Goal: Information Seeking & Learning: Check status

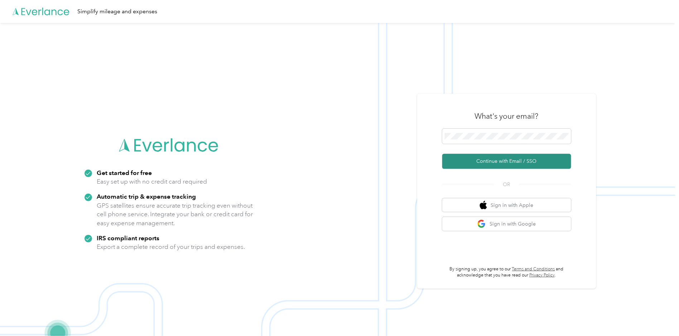
click at [496, 161] on button "Continue with Email / SSO" at bounding box center [507, 161] width 129 height 15
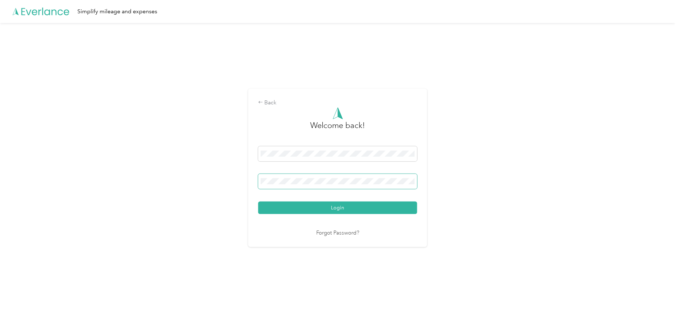
click at [258, 201] on button "Login" at bounding box center [337, 207] width 159 height 13
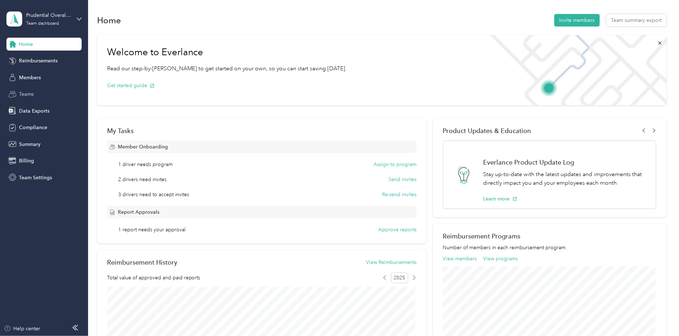
click at [29, 88] on div "Teams" at bounding box center [43, 94] width 75 height 13
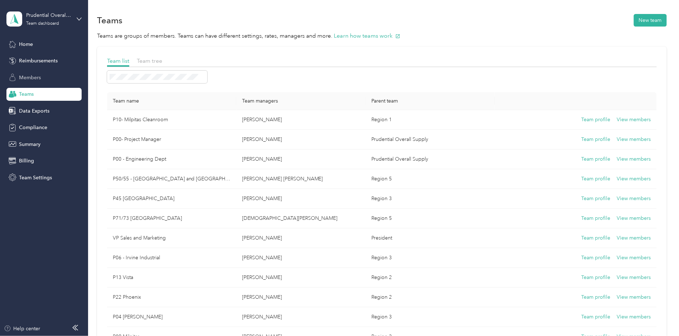
click at [36, 74] on span "Members" at bounding box center [30, 78] width 22 height 8
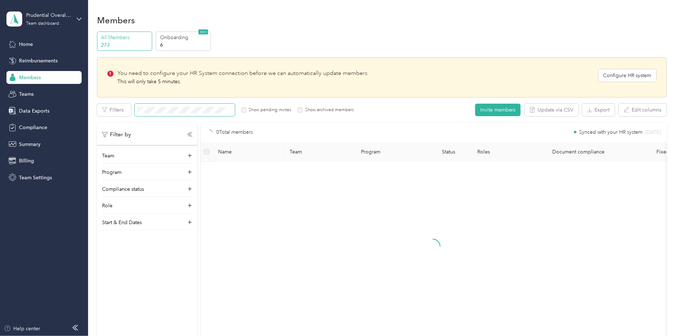
click at [146, 106] on span at bounding box center [185, 110] width 100 height 13
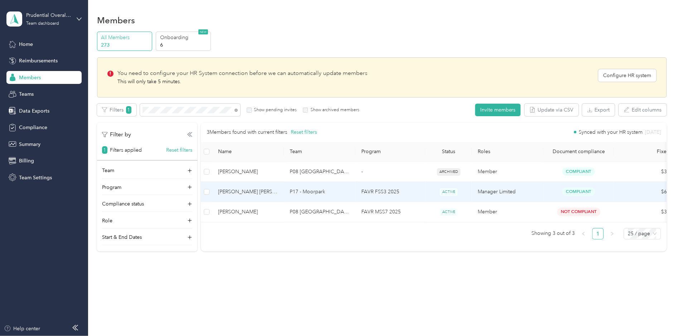
click at [266, 192] on span "[PERSON_NAME] [PERSON_NAME]" at bounding box center [248, 192] width 60 height 8
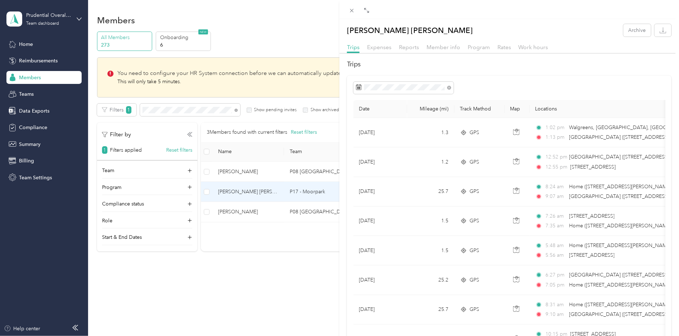
drag, startPoint x: 548, startPoint y: 68, endPoint x: 538, endPoint y: 67, distance: 10.1
click at [547, 68] on h2 "Trips" at bounding box center [509, 64] width 325 height 10
click at [380, 49] on span "Expenses" at bounding box center [379, 47] width 24 height 7
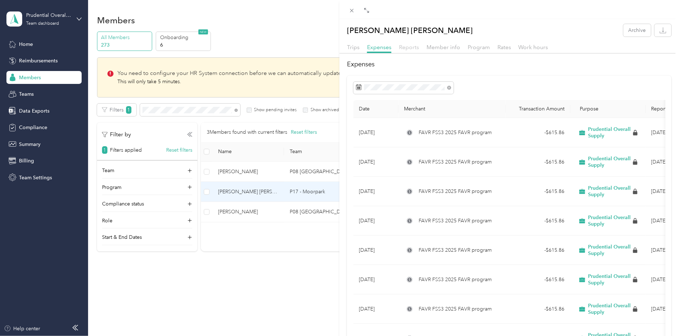
click at [404, 49] on span "Reports" at bounding box center [409, 47] width 20 height 7
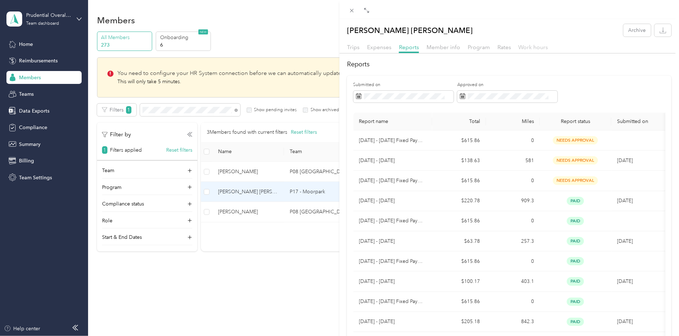
click at [524, 49] on span "Work hours" at bounding box center [534, 47] width 30 height 7
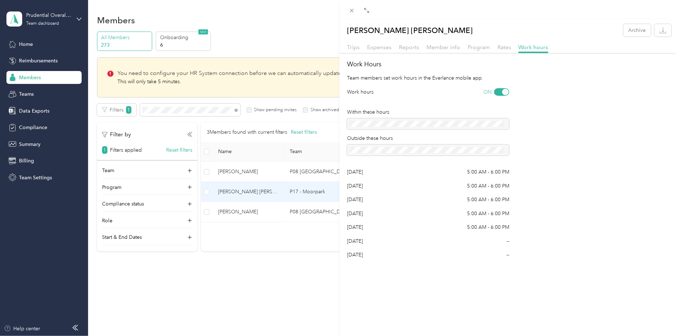
click at [500, 51] on div "Rates" at bounding box center [505, 47] width 14 height 9
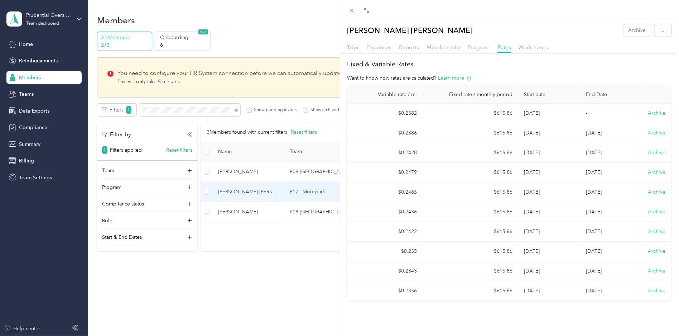
click at [472, 48] on span "Program" at bounding box center [479, 47] width 22 height 7
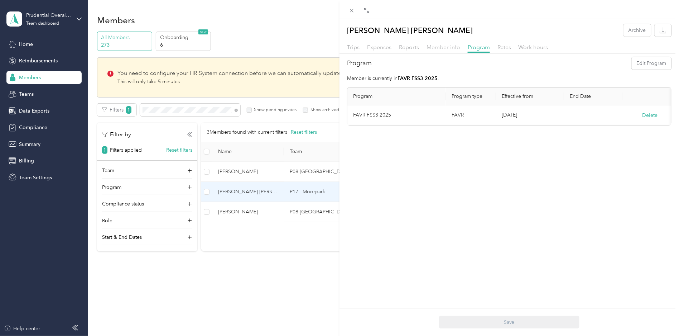
click at [448, 49] on span "Member info" at bounding box center [444, 47] width 34 height 7
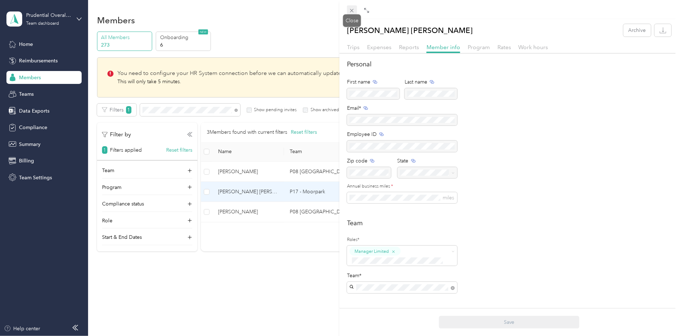
click at [353, 8] on icon at bounding box center [352, 11] width 6 height 6
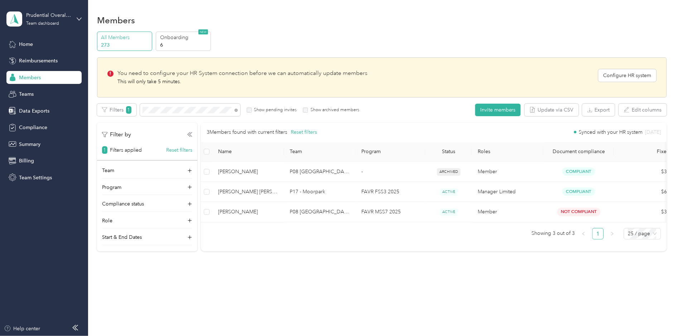
click at [335, 13] on div "Members" at bounding box center [382, 20] width 570 height 15
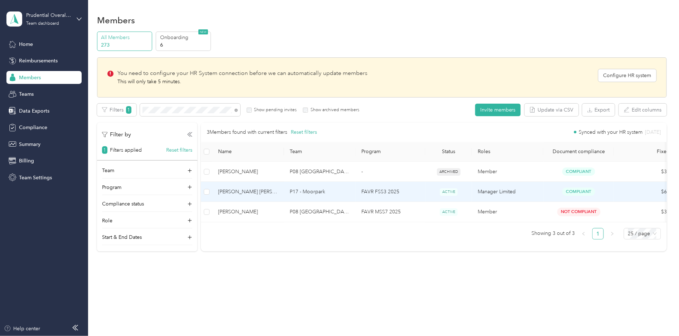
click at [238, 196] on td "[PERSON_NAME] [PERSON_NAME]" at bounding box center [249, 192] width 72 height 20
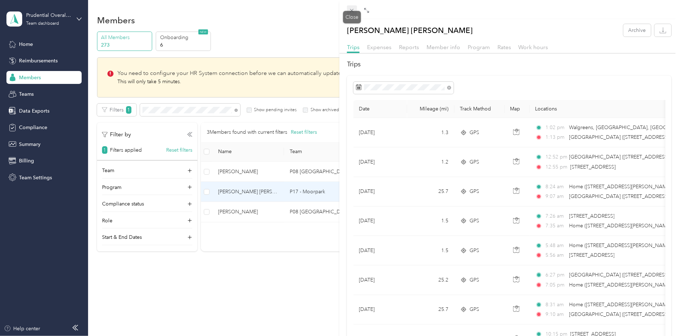
click at [351, 10] on icon at bounding box center [352, 11] width 6 height 6
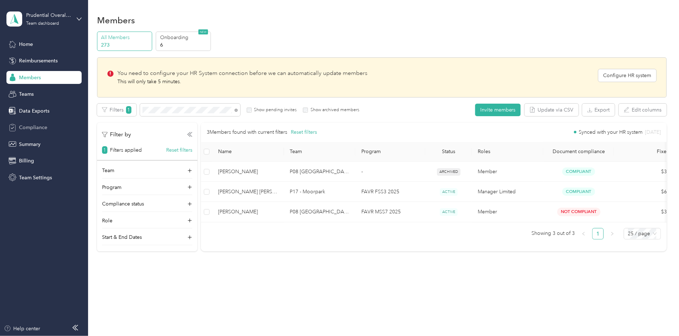
click at [37, 128] on span "Compliance" at bounding box center [33, 128] width 28 height 8
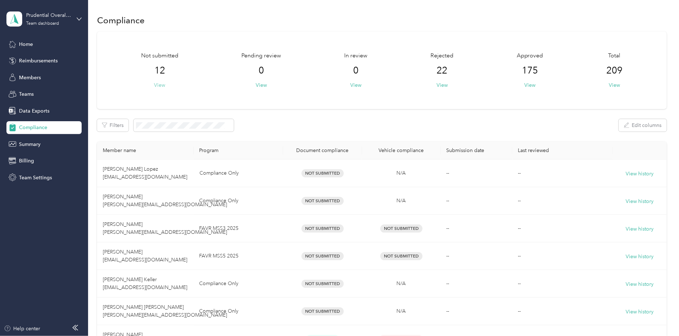
click at [161, 83] on button "View" at bounding box center [159, 85] width 11 height 8
click at [443, 84] on button "View" at bounding box center [442, 85] width 11 height 8
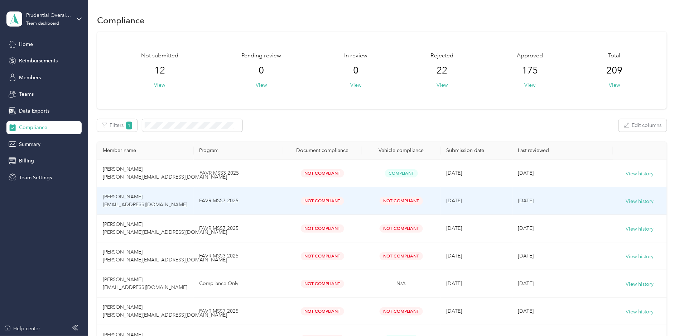
click at [295, 202] on div "Not Compliant" at bounding box center [322, 201] width 67 height 8
click at [317, 201] on span "Not Compliant" at bounding box center [322, 201] width 43 height 8
click at [183, 203] on span "[PERSON_NAME] [EMAIL_ADDRESS][DOMAIN_NAME]" at bounding box center [145, 201] width 85 height 14
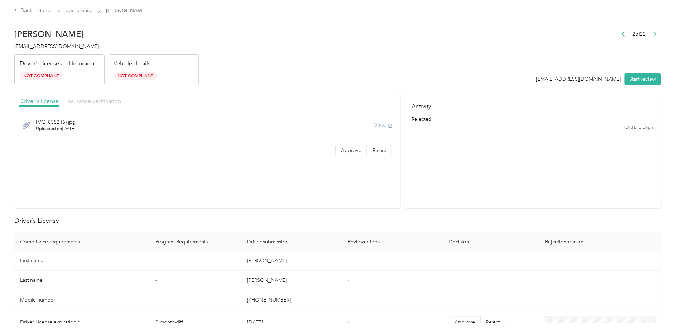
click at [100, 98] on span "Insurance verification" at bounding box center [93, 100] width 55 height 7
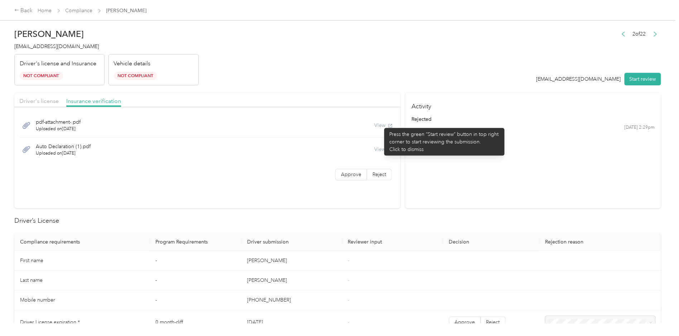
click at [381, 124] on div "View" at bounding box center [383, 125] width 19 height 8
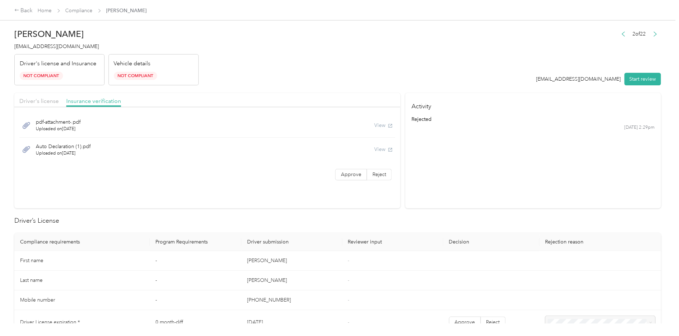
click at [382, 123] on div "View" at bounding box center [383, 125] width 19 height 8
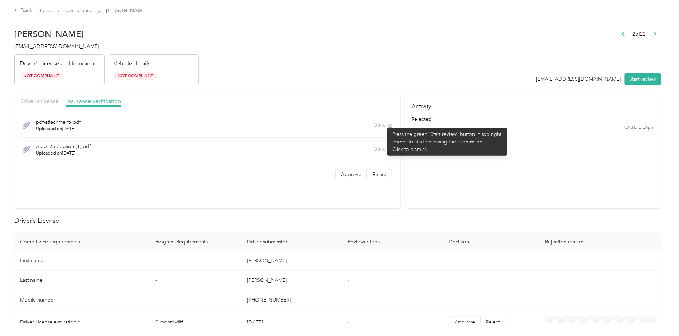
click at [384, 124] on div "View" at bounding box center [383, 125] width 19 height 8
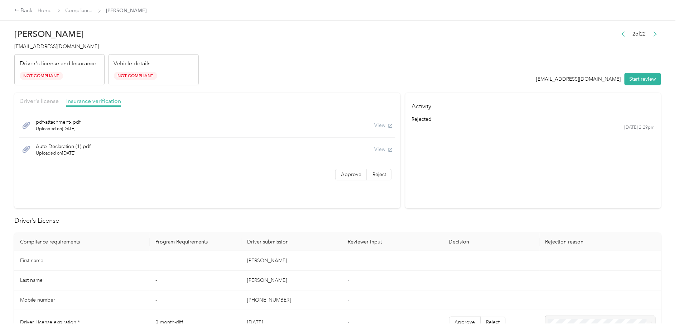
click at [384, 124] on div "View" at bounding box center [383, 125] width 19 height 8
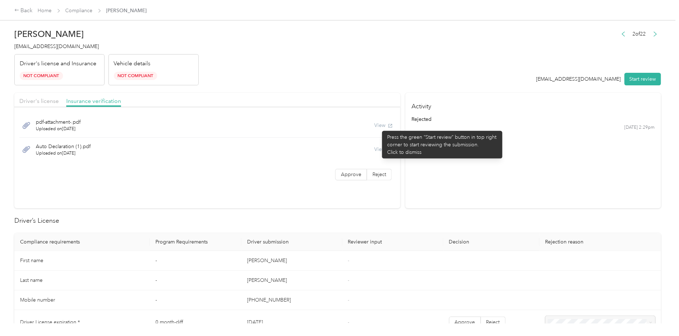
click at [379, 127] on div "View" at bounding box center [383, 125] width 19 height 8
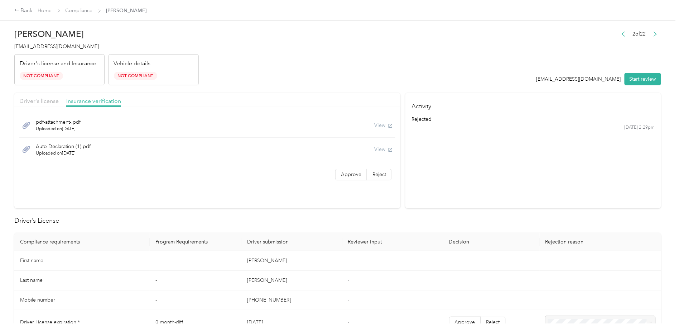
click at [373, 148] on div "Auto Declaration (1).pdf Uploaded on [DATE] View" at bounding box center [207, 150] width 376 height 24
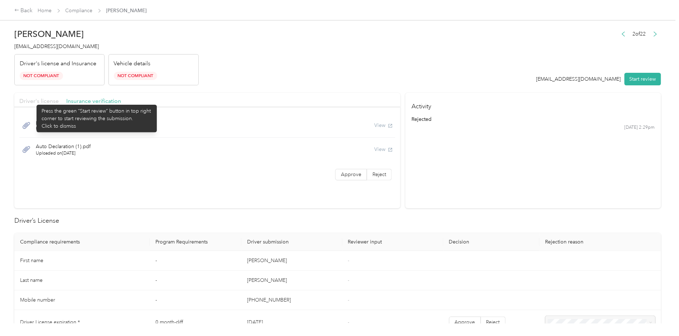
click at [33, 101] on span "Driver's license" at bounding box center [38, 100] width 39 height 7
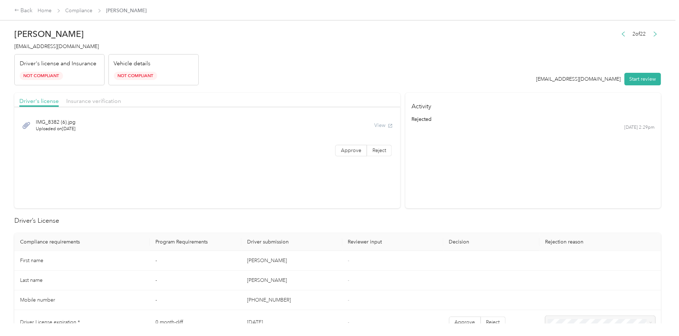
click at [380, 123] on div "View" at bounding box center [383, 125] width 19 height 8
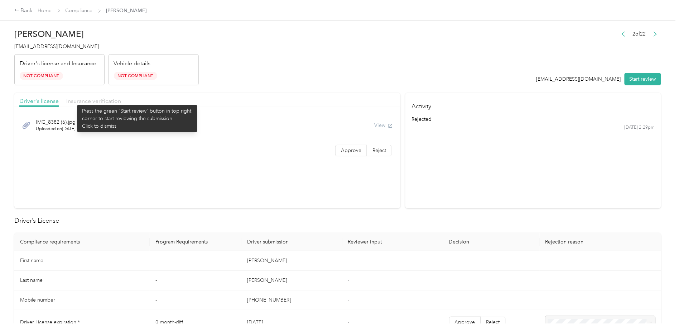
click at [73, 101] on span "Insurance verification" at bounding box center [93, 100] width 55 height 7
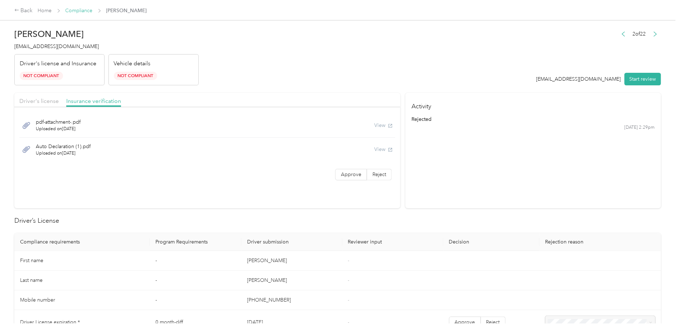
click at [79, 12] on link "Compliance" at bounding box center [79, 11] width 27 height 6
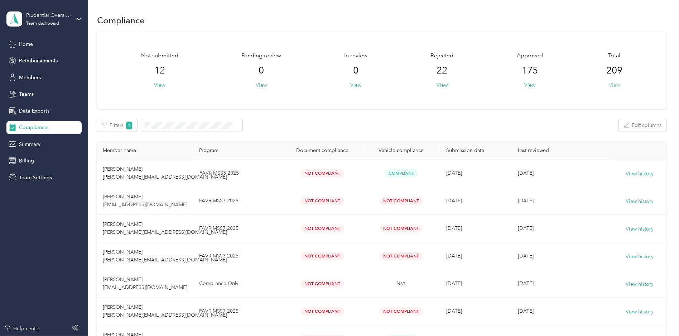
click at [611, 83] on button "View" at bounding box center [614, 85] width 11 height 8
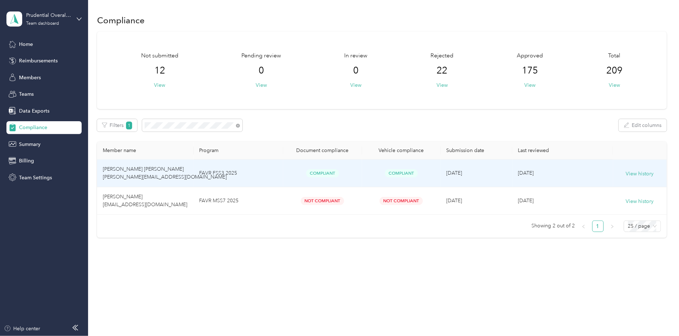
click at [263, 164] on td "FAVR FSS3 2025" at bounding box center [239, 173] width 90 height 28
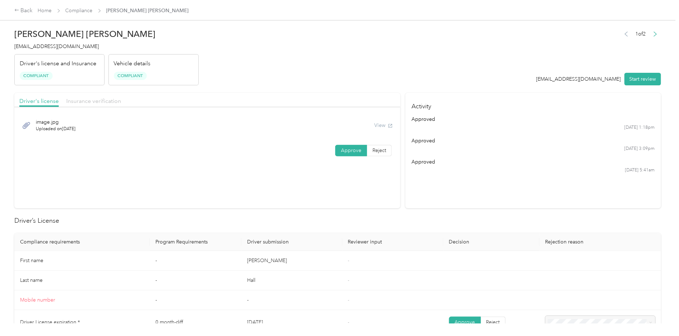
click at [83, 103] on span "Insurance verification" at bounding box center [93, 100] width 55 height 7
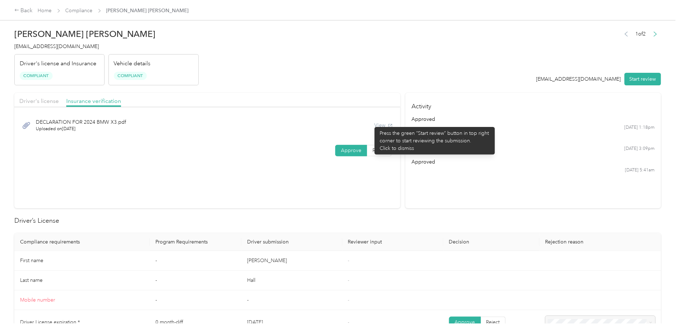
click at [371, 123] on div "DECLARATION FOR 2024 BMW X3.pdf Uploaded on [DATE] View" at bounding box center [207, 125] width 376 height 24
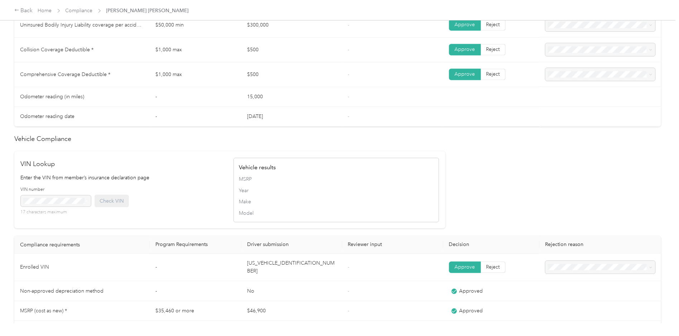
scroll to position [615, 0]
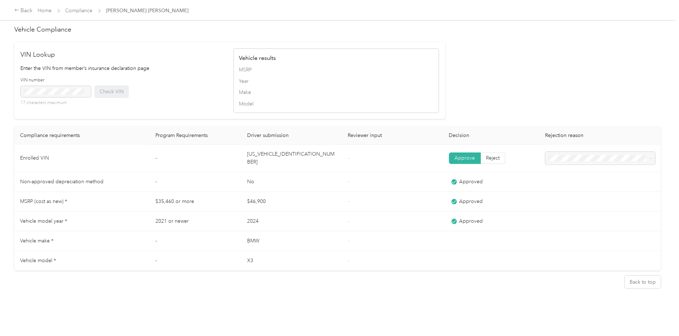
click at [134, 322] on div "Back Home Compliance [PERSON_NAME][GEOGRAPHIC_DATA][PERSON_NAME] [PERSON_NAME] …" at bounding box center [338, 168] width 676 height 336
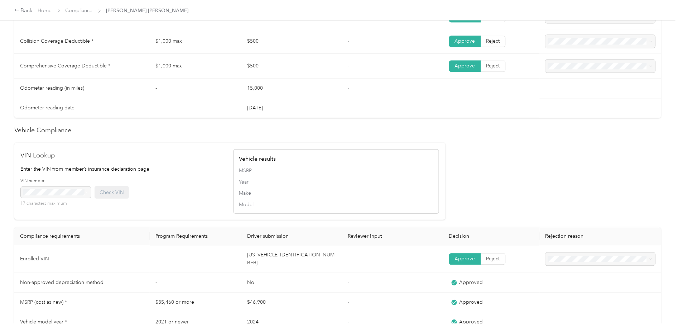
scroll to position [416, 0]
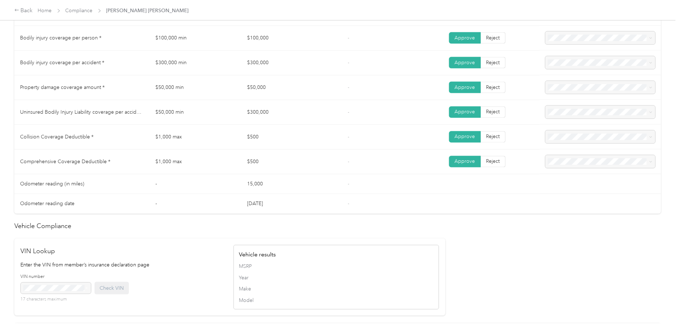
click at [142, 11] on span "[PERSON_NAME] [PERSON_NAME]" at bounding box center [147, 11] width 82 height 8
click at [44, 9] on link "Home" at bounding box center [45, 11] width 14 height 6
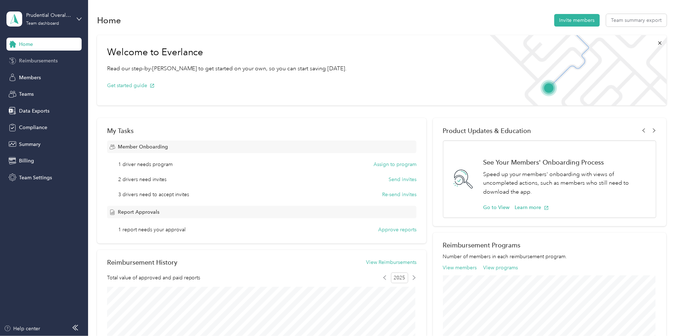
click at [45, 57] on span "Reimbursements" at bounding box center [38, 61] width 39 height 8
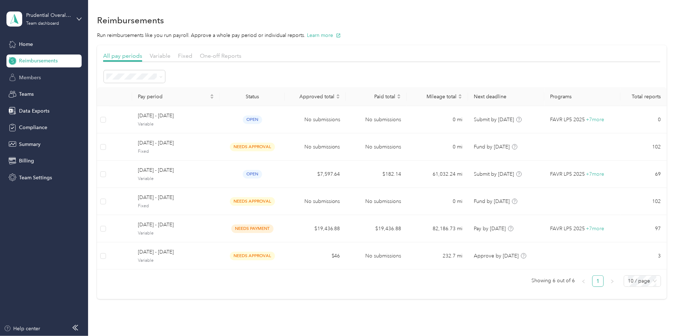
click at [30, 74] on span "Members" at bounding box center [30, 78] width 22 height 8
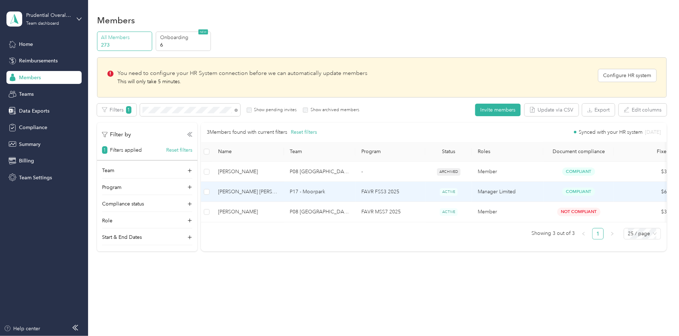
click at [329, 197] on td "P17 - Moorpark" at bounding box center [320, 192] width 72 height 20
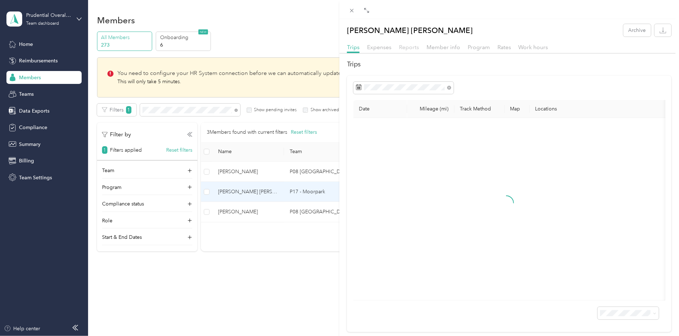
click at [412, 45] on span "Reports" at bounding box center [409, 47] width 20 height 7
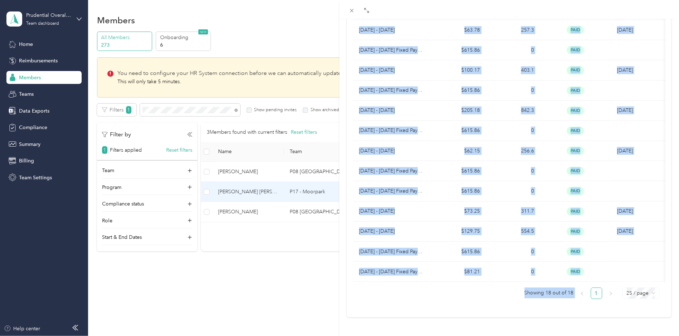
scroll to position [0, 5]
drag, startPoint x: 359, startPoint y: 39, endPoint x: 653, endPoint y: 281, distance: 381.4
click at [653, 281] on div "Report name Total Miles Report status Submitted on [DATE] - [DATE] Fixed Paymen…" at bounding box center [510, 99] width 312 height 397
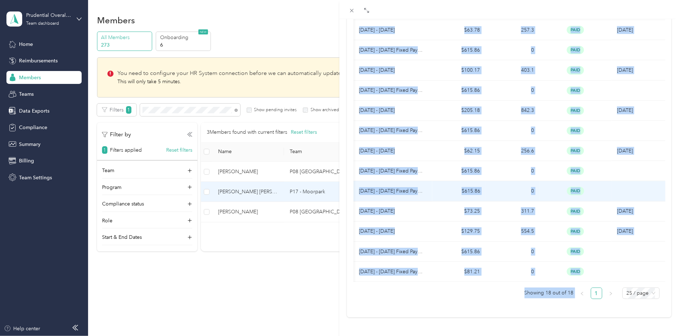
copy div "Report name Total Miles Report status Submitted on [DATE] - [DATE] Fixed Paymen…"
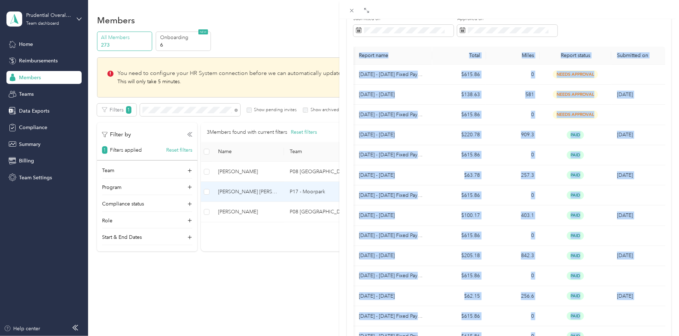
scroll to position [0, 0]
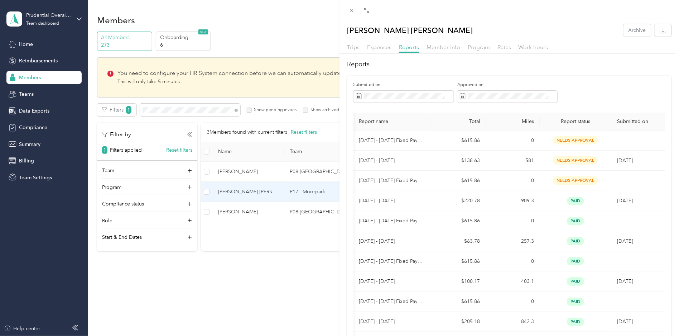
click at [586, 28] on div "[PERSON_NAME] [PERSON_NAME] Archive" at bounding box center [510, 30] width 340 height 13
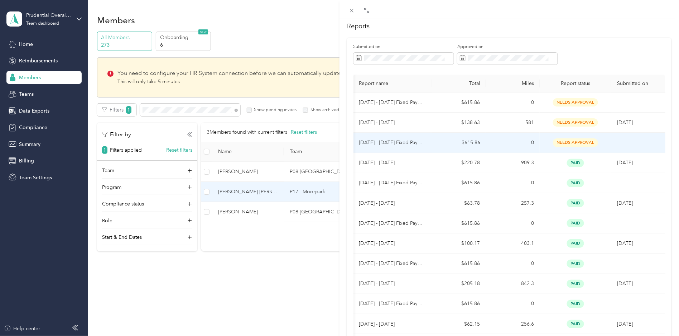
scroll to position [24, 0]
